Goal: Browse casually

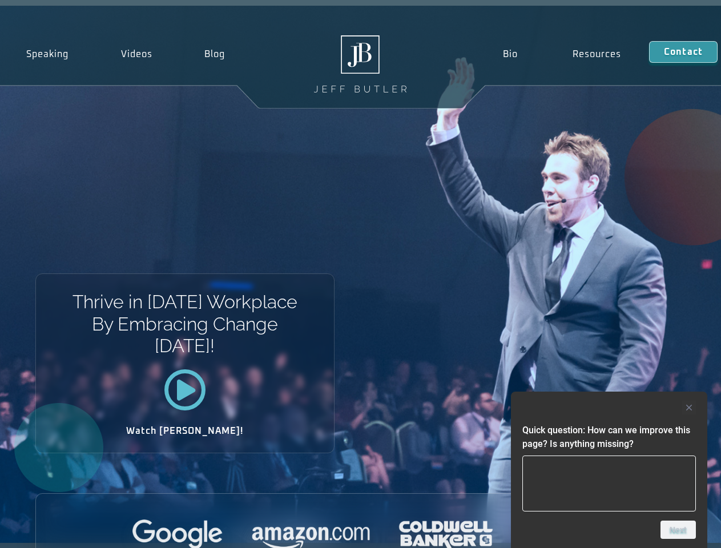
click at [360, 274] on div "Thrive in [DATE] Workplace By Embracing Change [DATE]! Watch [PERSON_NAME]!" at bounding box center [360, 274] width 721 height 537
click at [609, 408] on div at bounding box center [609, 408] width 174 height 14
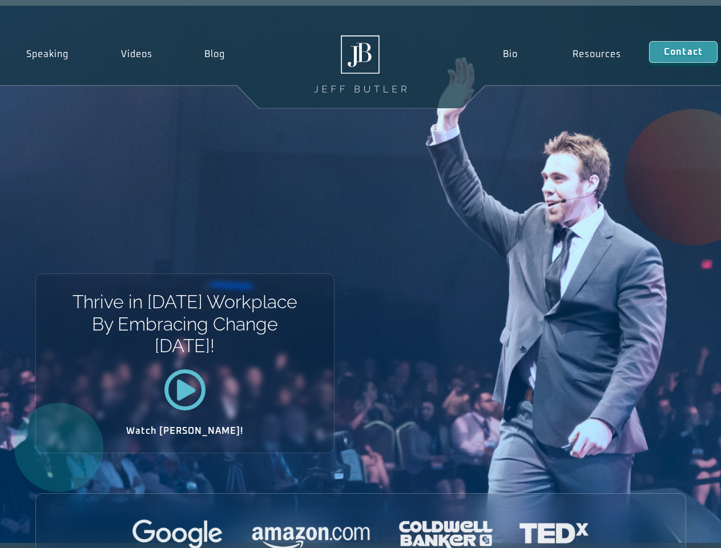
click at [678, 530] on div at bounding box center [361, 534] width 650 height 31
